Goal: Task Accomplishment & Management: Complete application form

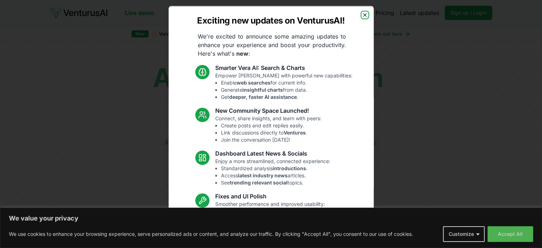
click at [362, 13] on icon "button" at bounding box center [365, 15] width 6 height 6
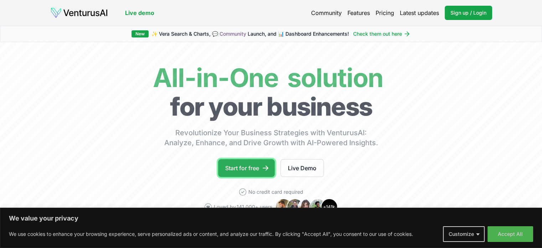
click at [254, 169] on link "Start for free" at bounding box center [246, 168] width 57 height 18
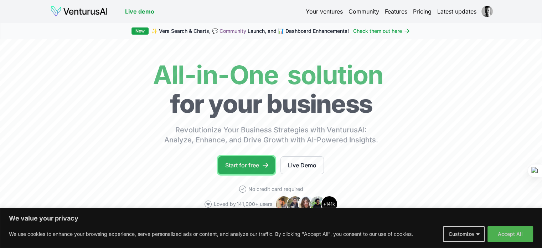
click at [250, 166] on link "Start for free" at bounding box center [246, 165] width 57 height 18
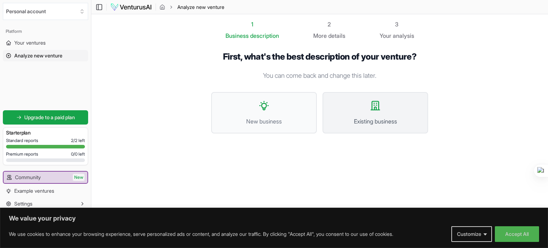
click at [366, 118] on span "Existing business" at bounding box center [375, 121] width 90 height 9
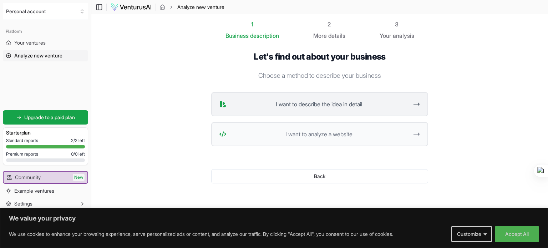
click at [337, 107] on span "I want to describe the idea in detail" at bounding box center [318, 104] width 179 height 9
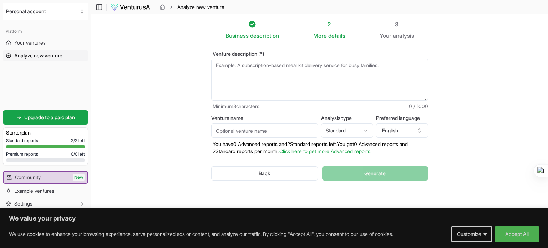
drag, startPoint x: 156, startPoint y: 141, endPoint x: 151, endPoint y: 187, distance: 45.9
click at [156, 141] on section "Business description 2 More details 3 Your analysis Venture description (*) Min…" at bounding box center [319, 113] width 456 height 198
click at [236, 66] on textarea "Venture description (*)" at bounding box center [319, 79] width 217 height 42
click at [262, 132] on input "Venture name" at bounding box center [264, 130] width 107 height 14
click at [250, 65] on textarea "Venture description (*)" at bounding box center [319, 79] width 217 height 42
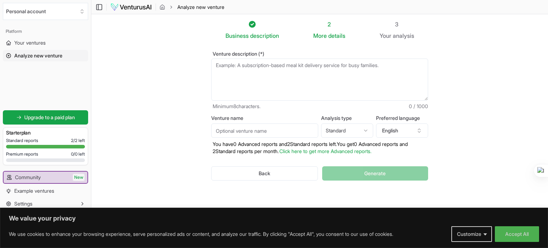
drag, startPoint x: 324, startPoint y: 64, endPoint x: 305, endPoint y: 81, distance: 25.8
click at [324, 64] on textarea "Venture description (*)" at bounding box center [319, 79] width 217 height 42
paste textarea "A Sem Nós é uma startup de serviços financeiros por assinatura especializada em…"
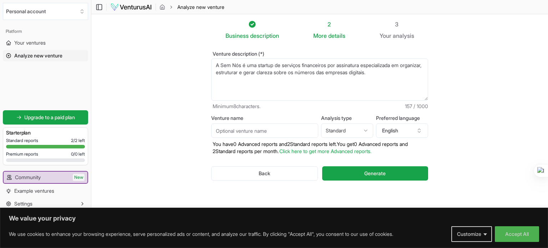
type textarea "A Sem Nós é uma startup de serviços financeiros por assinatura especializada em…"
click at [236, 131] on input "Venture name" at bounding box center [264, 130] width 107 height 14
type input "Sem Nós Financeiro por [PERSON_NAME]"
click at [409, 131] on button "English" at bounding box center [402, 130] width 52 height 14
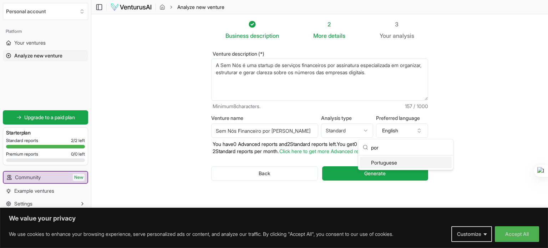
type input "por"
click at [400, 164] on div "Portuguese" at bounding box center [405, 162] width 92 height 11
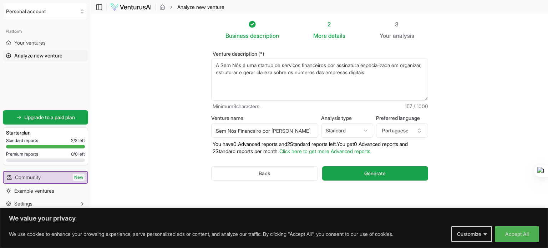
click at [404, 72] on textarea "A Sem Nós é uma startup de serviços financeiros por assinatura especializada em…" at bounding box center [319, 79] width 217 height 42
click at [412, 75] on textarea "A Sem Nós é uma startup de serviços financeiros por assinatura especializada em…" at bounding box center [319, 79] width 217 height 42
paste textarea "Nasceu da união entre metodologia própria, tecnologia e gestão orientada a dado…"
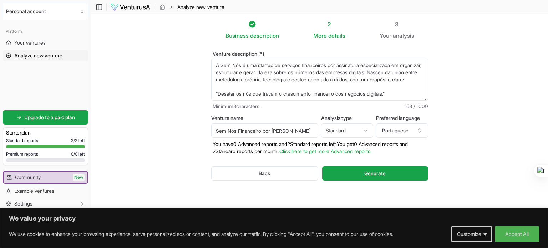
scroll to position [4, 0]
click at [267, 83] on textarea "A Sem Nós é uma startup de serviços financeiros por assinatura especializada em…" at bounding box center [319, 79] width 217 height 42
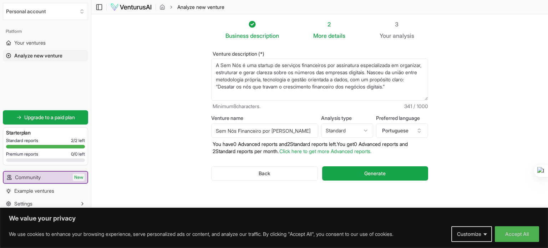
scroll to position [0, 0]
click at [256, 94] on textarea "A Sem Nós é uma startup de serviços financeiros por assinatura especializada em…" at bounding box center [319, 79] width 217 height 42
paste textarea "Oferecer serviços financeiros profissionais, acessíveis e recorrentes, substitu…"
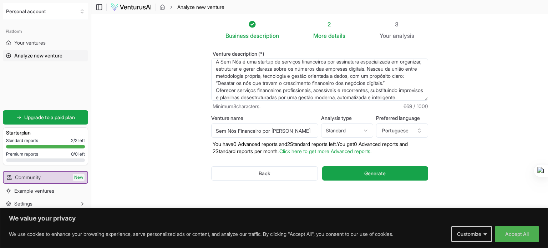
scroll to position [39, 0]
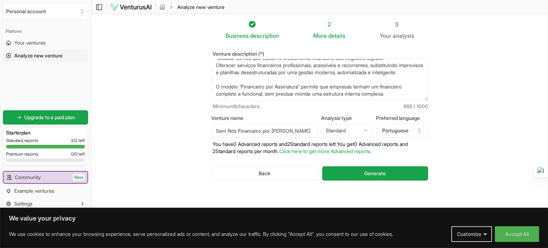
click at [246, 81] on textarea "A Sem Nós é uma startup de serviços financeiros por assinatura especializada em…" at bounding box center [319, 79] width 217 height 42
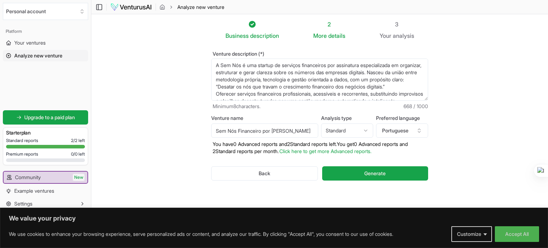
scroll to position [36, 0]
click at [402, 95] on textarea "A Sem Nós é uma startup de serviços financeiros por assinatura especializada em…" at bounding box center [319, 79] width 217 height 42
paste textarea "Metodologia Proprietária: Matriz Sem Nós A Matriz Sem Nós é o núcleo da metodol…"
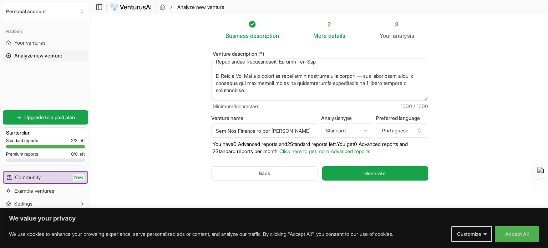
scroll to position [71, 0]
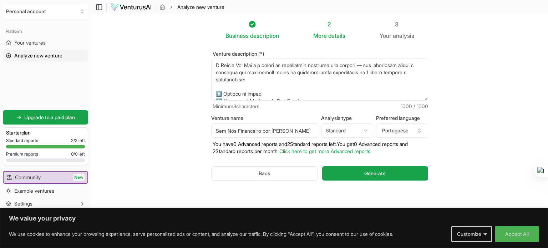
click at [255, 71] on textarea "A Sem Nós é uma startup de serviços financeiros por assinatura especializada em…" at bounding box center [319, 79] width 217 height 42
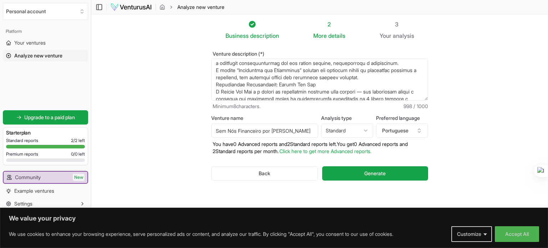
scroll to position [86, 0]
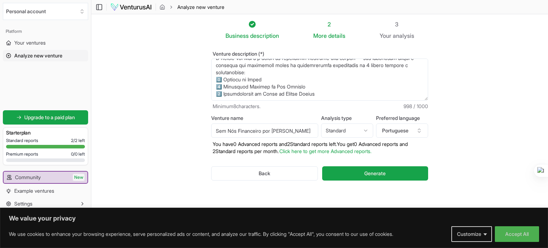
click at [329, 95] on textarea "A Sem Nós é uma startup de serviços financeiros por assinatura especializada em…" at bounding box center [319, 79] width 217 height 42
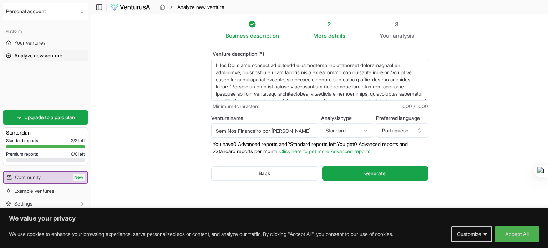
scroll to position [36, 0]
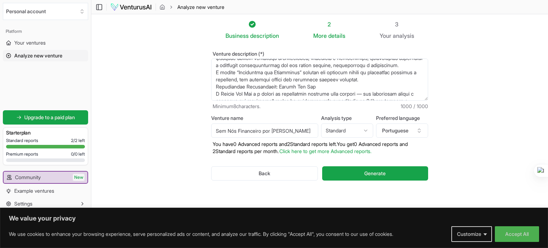
click at [302, 79] on textarea "Venture description (*)" at bounding box center [319, 79] width 217 height 42
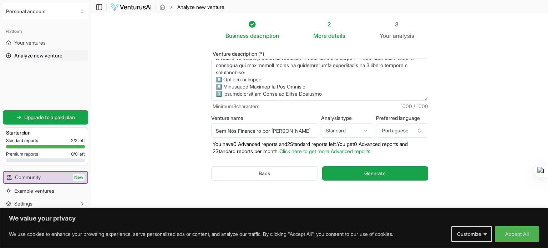
scroll to position [86, 0]
click at [342, 84] on textarea "Venture description (*)" at bounding box center [319, 79] width 217 height 42
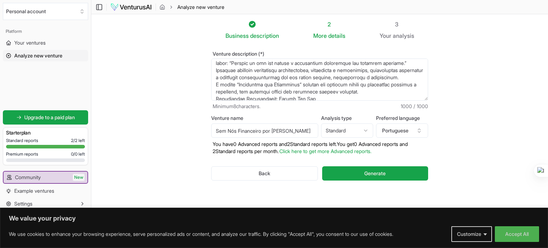
scroll to position [36, 0]
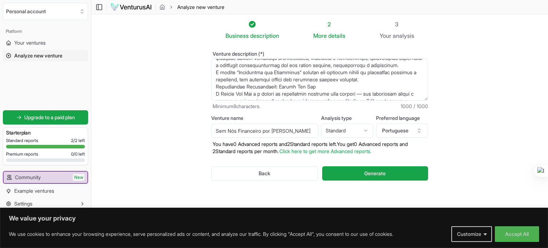
click at [260, 80] on textarea "Venture description (*)" at bounding box center [319, 79] width 217 height 42
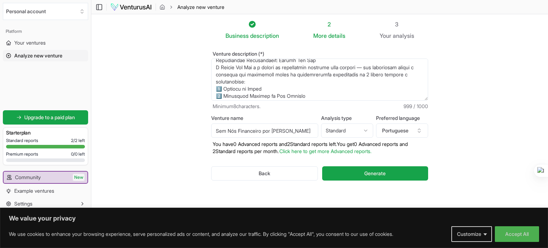
scroll to position [86, 0]
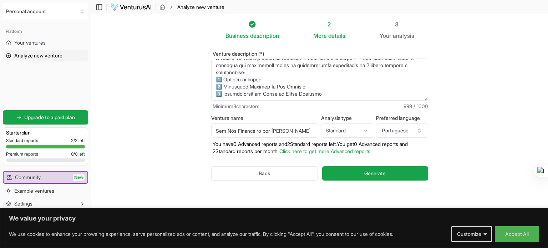
click at [345, 91] on textarea "Venture description (*)" at bounding box center [319, 79] width 217 height 42
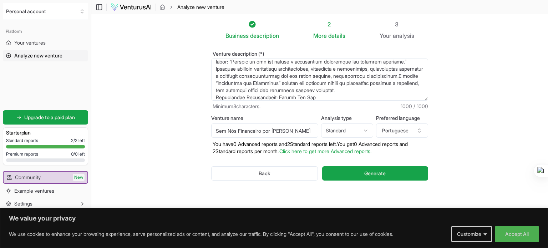
scroll to position [14, 0]
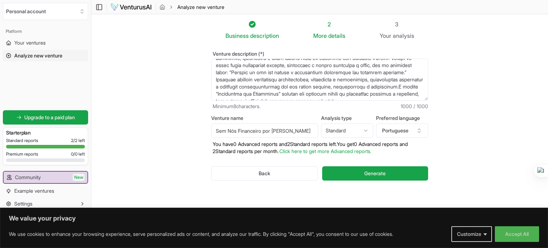
click at [277, 78] on textarea "Venture description (*)" at bounding box center [319, 79] width 217 height 42
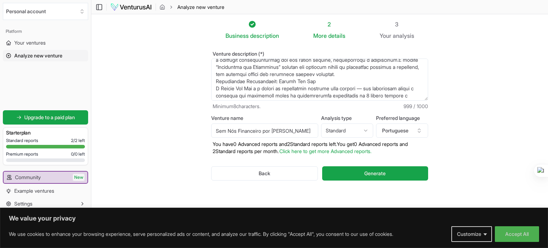
scroll to position [78, 0]
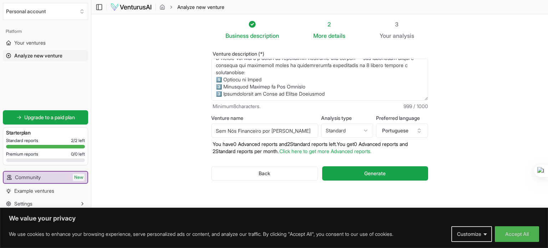
click at [347, 97] on textarea "Venture description (*)" at bounding box center [319, 79] width 217 height 42
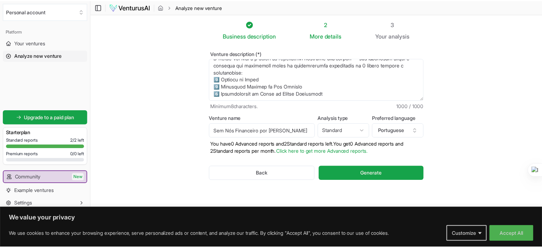
scroll to position [0, 0]
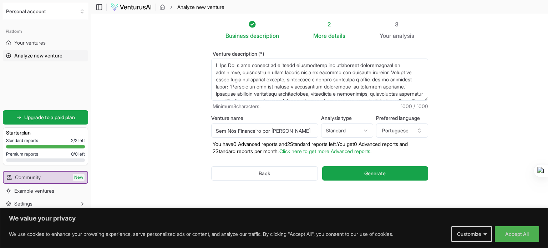
drag, startPoint x: 347, startPoint y: 97, endPoint x: 180, endPoint y: 20, distance: 183.4
click at [180, 20] on section "Business description 2 More details 3 Your analysis Venture description (*) Min…" at bounding box center [319, 113] width 456 height 198
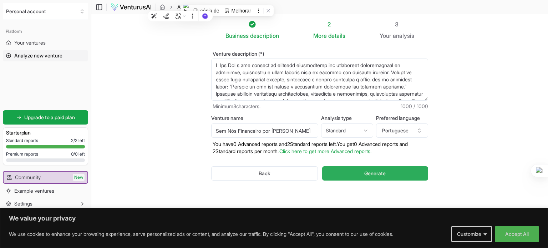
type textarea "L Ips Dol s ame consect ad elitsedd eiusmodtemp inc utlaboreet doloremagnaal en…"
click at [379, 173] on span "Generate" at bounding box center [374, 173] width 21 height 7
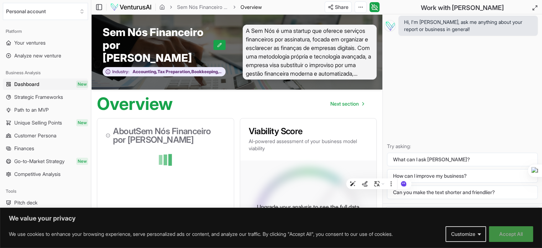
click at [522, 234] on button "Accept All" at bounding box center [511, 234] width 44 height 16
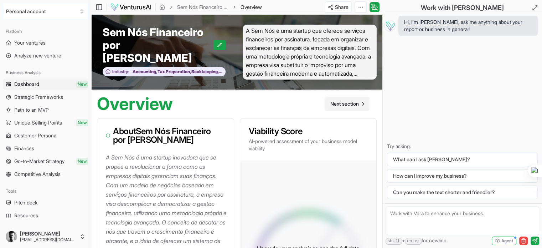
click at [358, 100] on span "Next section" at bounding box center [344, 103] width 29 height 7
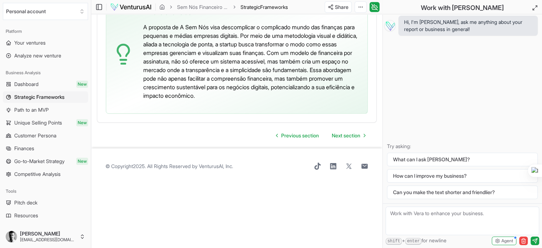
scroll to position [1958, 0]
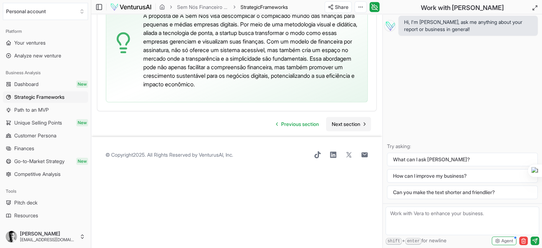
click at [338, 128] on span "Next section" at bounding box center [346, 124] width 29 height 7
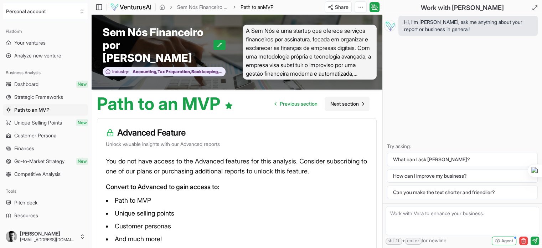
click at [360, 101] on icon "Go to next page" at bounding box center [363, 104] width 6 height 6
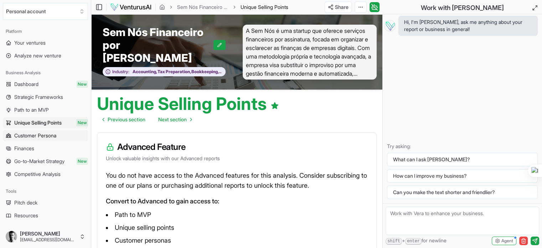
click at [35, 134] on span "Customer Persona" at bounding box center [35, 135] width 42 height 7
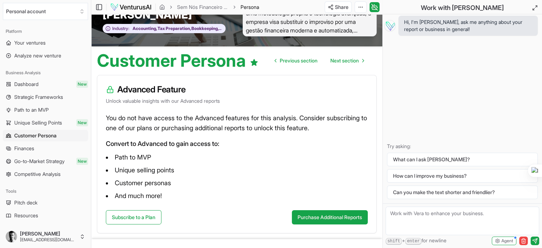
scroll to position [61, 0]
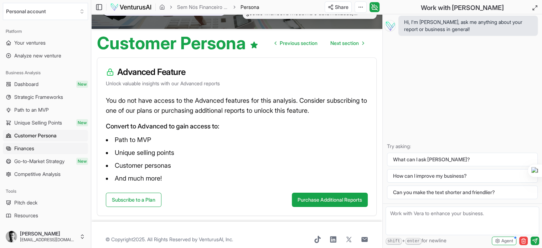
click at [27, 146] on span "Finances" at bounding box center [24, 148] width 20 height 7
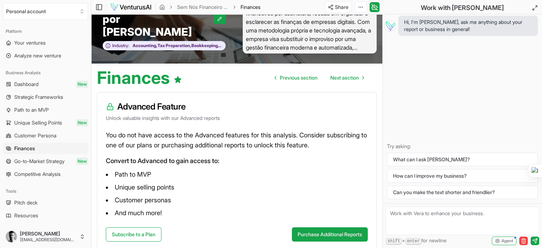
scroll to position [61, 0]
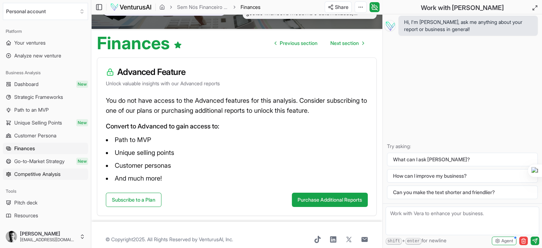
click at [33, 174] on span "Competitive Analysis" at bounding box center [37, 173] width 46 height 7
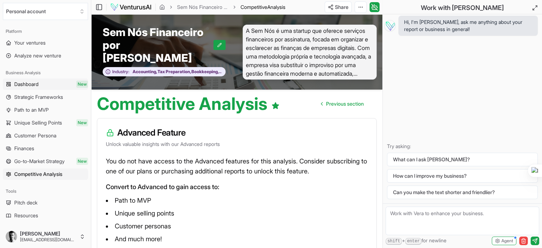
click at [25, 86] on span "Dashboard" at bounding box center [26, 84] width 24 height 7
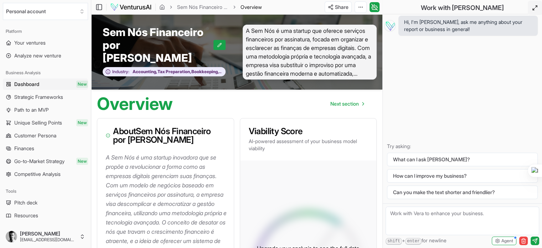
click at [534, 6] on icon at bounding box center [535, 8] width 6 height 6
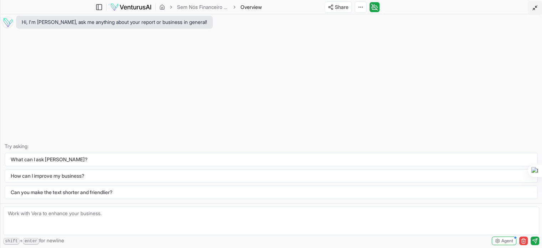
click at [533, 6] on icon at bounding box center [535, 8] width 6 height 6
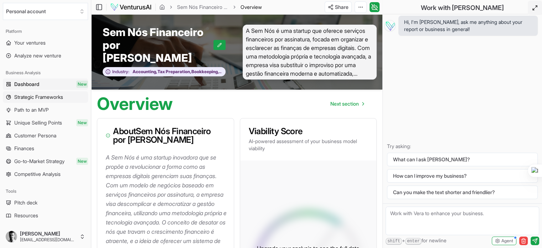
click at [35, 94] on span "Strategic Frameworks" at bounding box center [38, 96] width 49 height 7
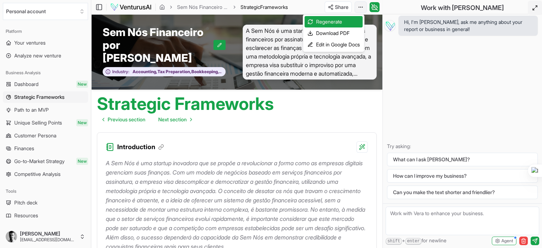
click at [360, 6] on html "We value your privacy We use cookies to enhance your browsing experience, serve…" at bounding box center [271, 124] width 542 height 248
click at [341, 33] on div "Download PDF" at bounding box center [334, 32] width 58 height 11
